Goal: Check status: Check status

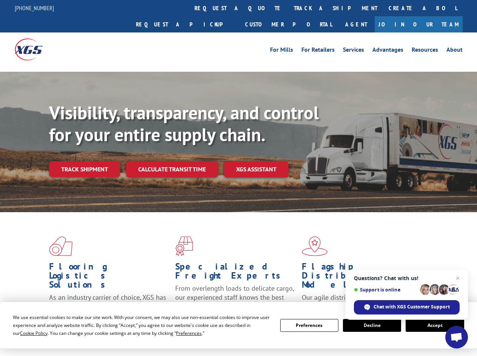
click at [238, 178] on div "Visibility, transparency, and control for your entire supply chain. Track shipm…" at bounding box center [263, 154] width 428 height 105
click at [26, 333] on span "Cookie Policy" at bounding box center [34, 333] width 28 height 6
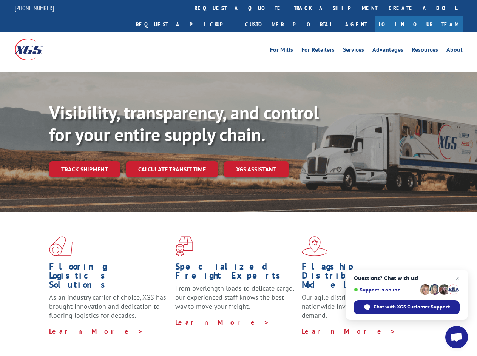
click at [182, 333] on div "Flooring Logistics Solutions As an industry carrier of choice, XGS has brought …" at bounding box center [238, 288] width 477 height 152
click at [309, 325] on div "Flooring Logistics Solutions As an industry carrier of choice, XGS has brought …" at bounding box center [238, 286] width 477 height 148
click at [372, 325] on div "Flooring Logistics Solutions As an industry carrier of choice, XGS has brought …" at bounding box center [238, 286] width 477 height 148
click at [435, 325] on div "Flooring Logistics Solutions As an industry carrier of choice, XGS has brought …" at bounding box center [238, 286] width 477 height 148
click at [238, 178] on div "Visibility, transparency, and control for your entire supply chain. Track shipm…" at bounding box center [263, 154] width 428 height 105
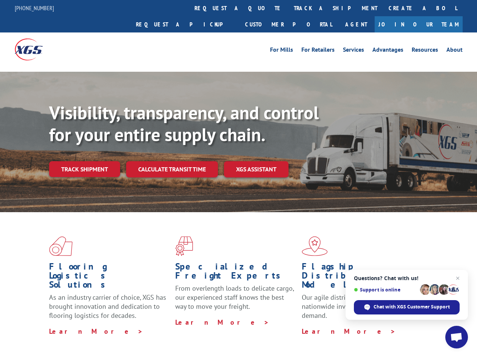
click at [288, 8] on link "track a shipment" at bounding box center [335, 8] width 95 height 16
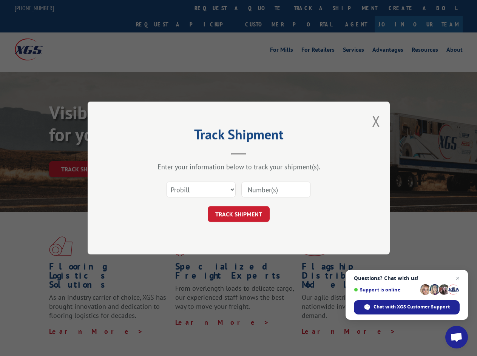
click at [264, 8] on div "Track Shipment Enter your information below to track your shipment(s). Select c…" at bounding box center [238, 178] width 477 height 356
click at [311, 8] on div "Track Shipment Enter your information below to track your shipment(s). Select c…" at bounding box center [238, 178] width 477 height 356
